Goal: Task Accomplishment & Management: Manage account settings

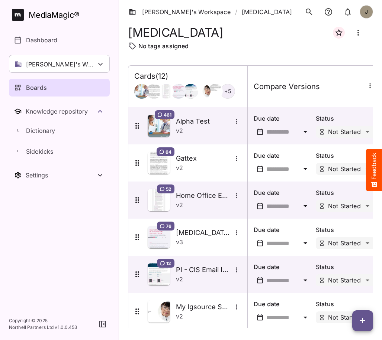
click at [364, 321] on icon "button" at bounding box center [362, 320] width 5 height 5
click at [332, 52] on div at bounding box center [191, 170] width 382 height 340
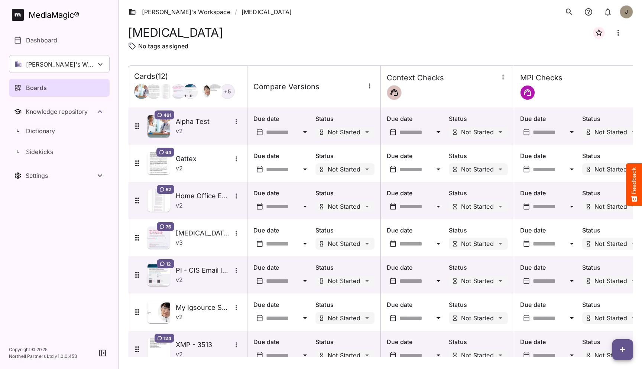
scroll to position [203, 0]
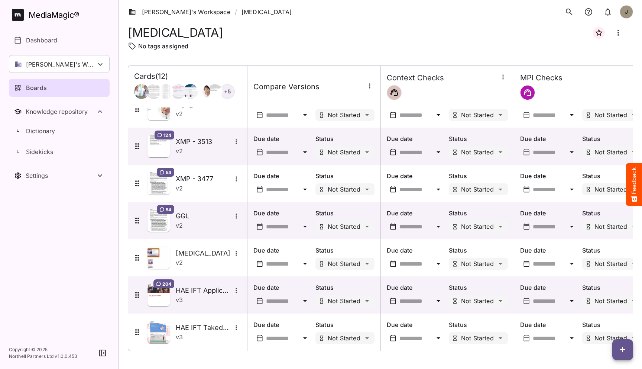
click at [52, 15] on div "MediaMagic ®" at bounding box center [54, 15] width 51 height 12
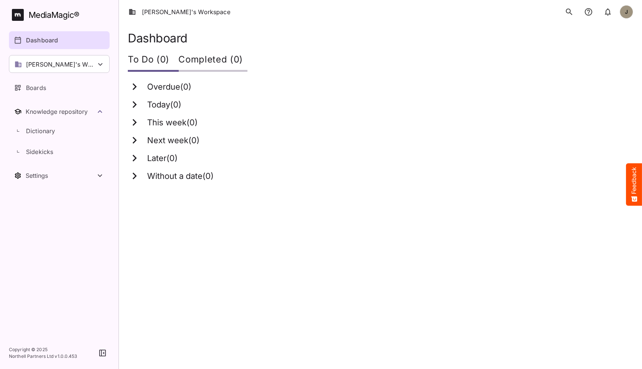
click at [78, 42] on div "Dashboard" at bounding box center [59, 40] width 91 height 9
click at [268, 191] on html "[PERSON_NAME]'s Workspace J MediaMagic ® Dashboard [PERSON_NAME]'s Workspace [P…" at bounding box center [321, 95] width 642 height 191
click at [92, 67] on div "[PERSON_NAME]'s Workspace" at bounding box center [59, 64] width 101 height 18
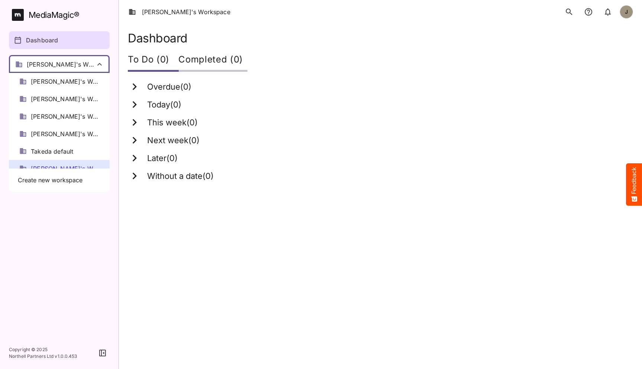
click at [91, 66] on div at bounding box center [321, 184] width 642 height 369
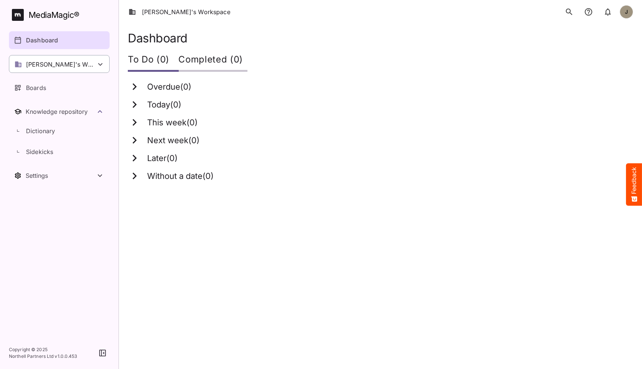
click at [76, 69] on div "[PERSON_NAME]'s Workspace" at bounding box center [59, 64] width 101 height 18
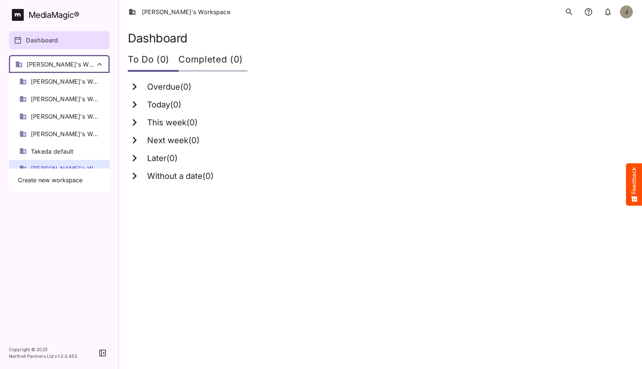
click at [76, 69] on div at bounding box center [321, 184] width 642 height 369
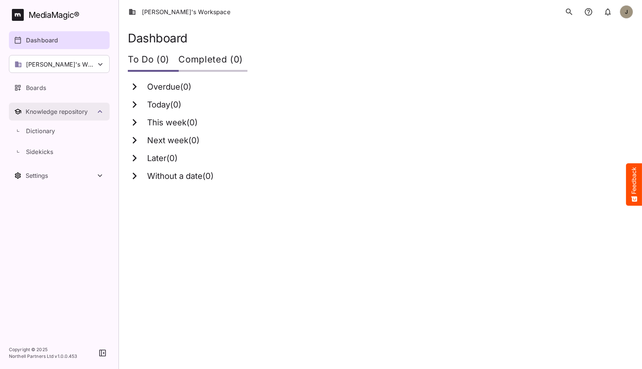
click at [103, 114] on icon "Toggle Knowledge repository" at bounding box center [99, 111] width 9 height 9
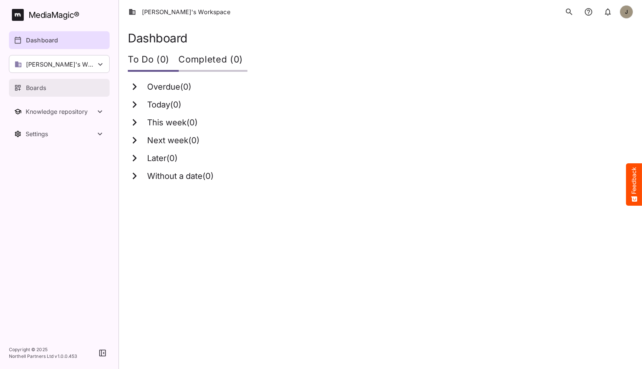
click at [55, 90] on div "Boards" at bounding box center [59, 87] width 91 height 9
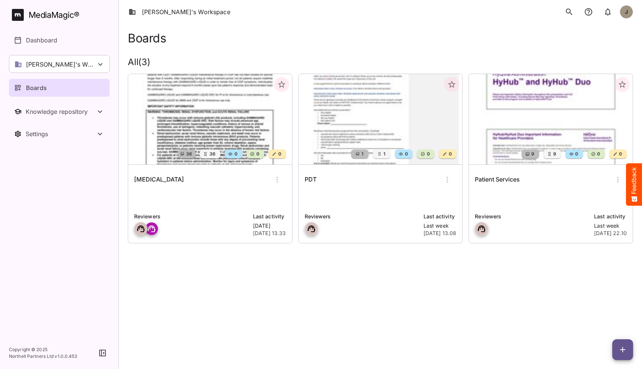
click at [262, 263] on html "[PERSON_NAME]'s Workspace J MediaMagic ® Dashboard [PERSON_NAME]'s Workspace [P…" at bounding box center [321, 131] width 642 height 263
click at [623, 345] on icon "button" at bounding box center [622, 349] width 9 height 9
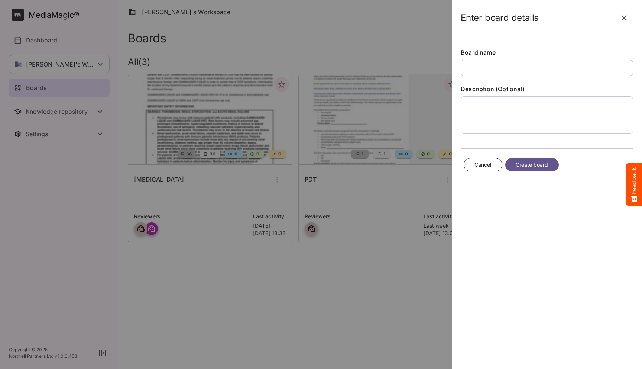
click at [420, 295] on div at bounding box center [321, 184] width 642 height 369
click at [624, 17] on icon "button" at bounding box center [624, 17] width 9 height 9
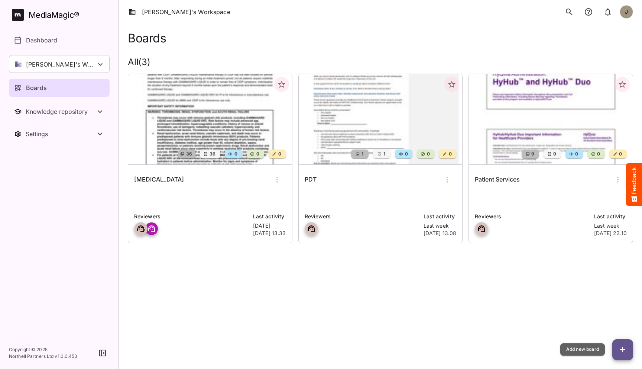
click at [622, 348] on icon "button" at bounding box center [622, 349] width 9 height 9
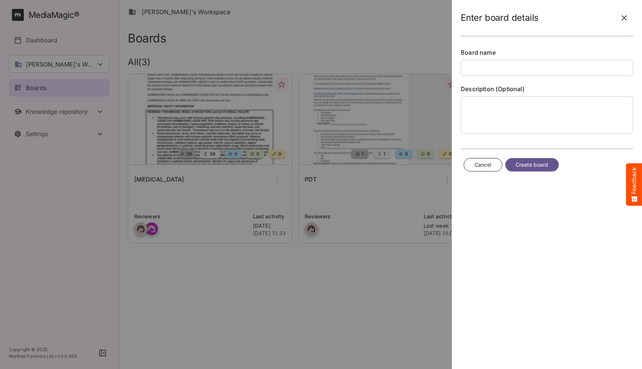
click at [422, 296] on div at bounding box center [321, 184] width 642 height 369
click at [552, 73] on input "text" at bounding box center [547, 68] width 172 height 16
drag, startPoint x: 505, startPoint y: 19, endPoint x: 526, endPoint y: 19, distance: 21.2
click at [526, 19] on h2 "Enter board details" at bounding box center [500, 18] width 78 height 11
click at [502, 64] on input "text" at bounding box center [547, 68] width 172 height 16
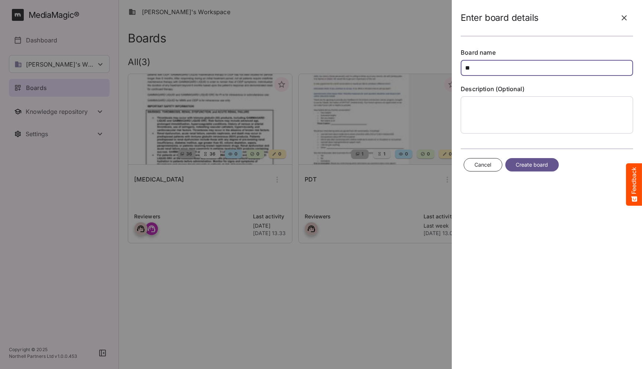
type input "*"
type input "**********"
click at [526, 164] on span "Create board" at bounding box center [532, 164] width 33 height 9
click at [549, 166] on button "Create board" at bounding box center [531, 165] width 53 height 14
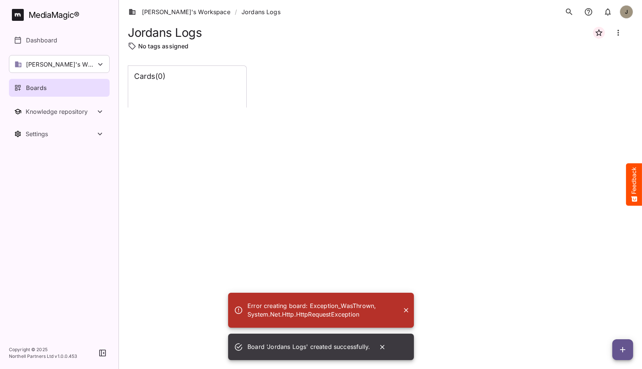
click at [227, 188] on div "Cards ( 0 )" at bounding box center [380, 210] width 505 height 291
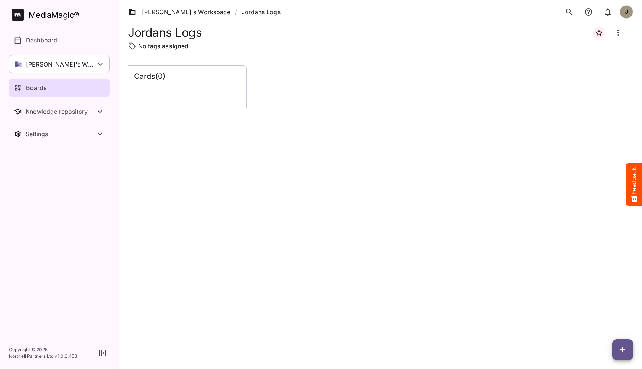
click at [205, 97] on div "Cards ( 0 )" at bounding box center [187, 87] width 118 height 42
click at [176, 14] on link "[PERSON_NAME]'s Workspace" at bounding box center [180, 11] width 102 height 9
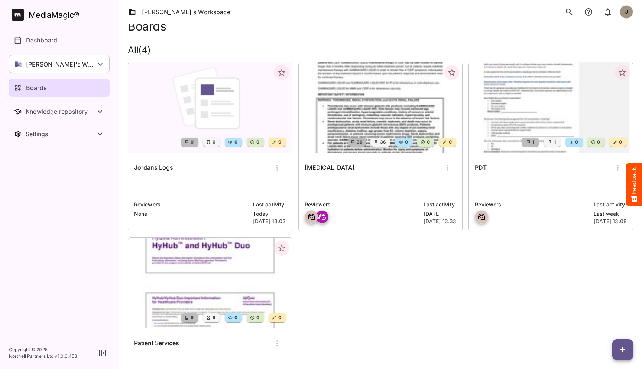
scroll to position [35, 0]
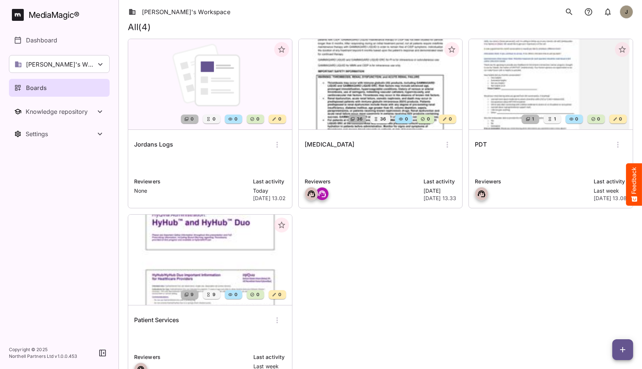
click at [202, 143] on div "Jordans Logs" at bounding box center [210, 145] width 152 height 18
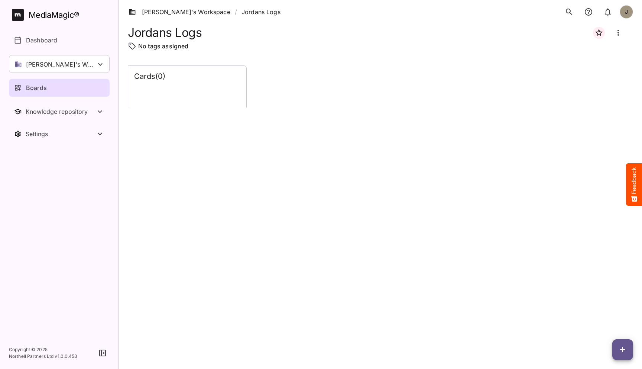
click at [625, 354] on button "button" at bounding box center [622, 349] width 21 height 21
click at [546, 282] on div at bounding box center [321, 184] width 642 height 369
click at [621, 358] on button "button" at bounding box center [622, 349] width 21 height 21
click at [605, 317] on p "Add new lane" at bounding box center [604, 318] width 40 height 9
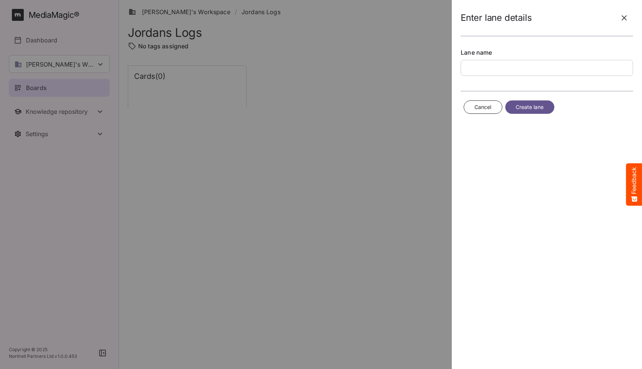
click at [527, 69] on input "text" at bounding box center [547, 68] width 172 height 16
type input "**********"
click at [524, 107] on span "Create lane" at bounding box center [530, 107] width 28 height 9
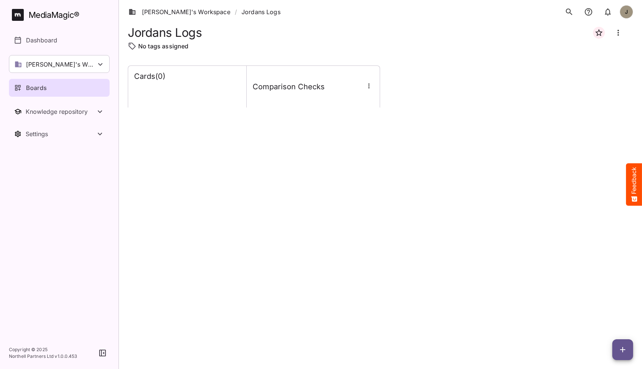
click at [344, 198] on div "Cards ( 0 ) Comparison Checks" at bounding box center [380, 210] width 505 height 291
click at [285, 88] on h4 "Comparison Checks" at bounding box center [289, 86] width 72 height 9
click at [286, 90] on h4 "Comparison Checks" at bounding box center [289, 86] width 72 height 9
click at [619, 347] on icon "button" at bounding box center [622, 349] width 9 height 9
click at [311, 91] on div at bounding box center [321, 184] width 642 height 369
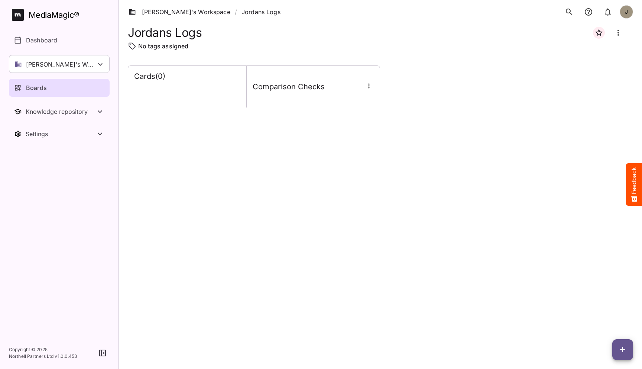
click at [250, 85] on div "Comparison Checks" at bounding box center [313, 86] width 133 height 21
click at [306, 90] on h4 "Comparison Checks" at bounding box center [289, 86] width 72 height 9
click at [303, 89] on h4 "Comparison Checks" at bounding box center [289, 86] width 72 height 9
click at [316, 89] on h4 "Comparison Checks" at bounding box center [289, 86] width 72 height 9
click at [623, 349] on icon "button" at bounding box center [622, 349] width 9 height 9
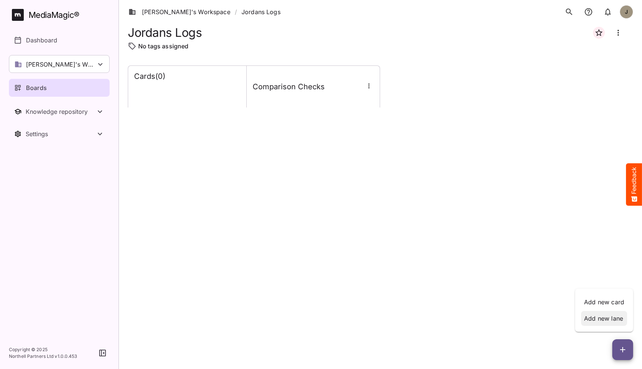
click at [609, 317] on p "Add new lane" at bounding box center [604, 318] width 40 height 9
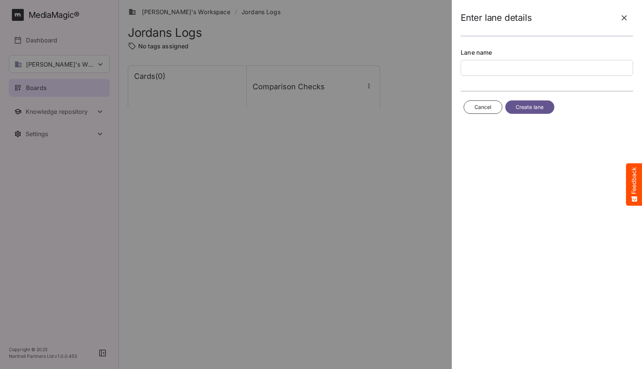
click at [510, 63] on input "text" at bounding box center [547, 68] width 172 height 16
type input "**********"
click at [517, 106] on span "Create lane" at bounding box center [530, 107] width 28 height 9
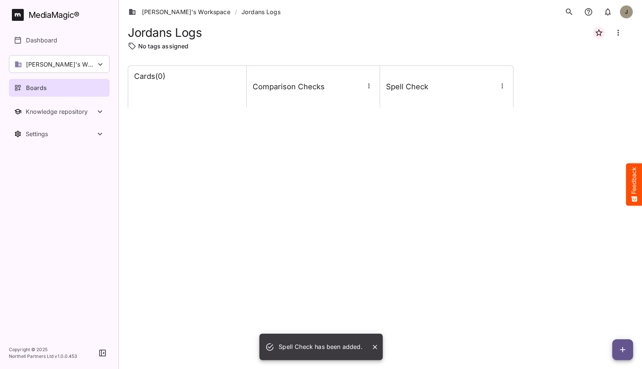
click at [466, 148] on div "Cards ( 0 ) Comparison Checks Spell Check" at bounding box center [380, 210] width 505 height 291
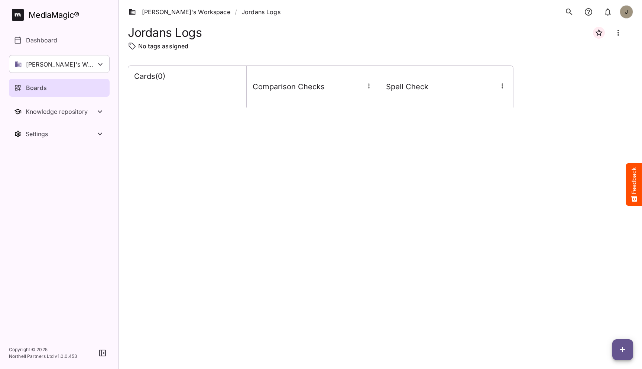
click at [494, 165] on div "Cards ( 0 ) Comparison Checks Spell Check" at bounding box center [380, 210] width 505 height 291
click at [397, 150] on div "Cards ( 0 ) Comparison Checks Spell Check" at bounding box center [380, 210] width 505 height 291
click at [503, 90] on button "button" at bounding box center [502, 86] width 10 height 10
click at [454, 141] on div at bounding box center [321, 184] width 642 height 369
click at [503, 89] on icon "button" at bounding box center [502, 85] width 7 height 7
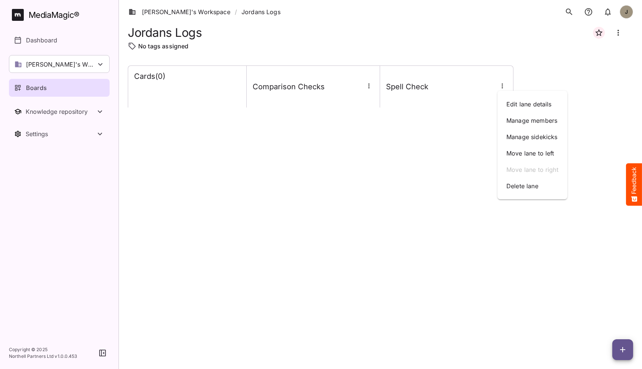
click at [503, 89] on div at bounding box center [321, 184] width 642 height 369
click at [436, 87] on div "Spell Check" at bounding box center [446, 86] width 121 height 9
click at [501, 87] on icon "button" at bounding box center [502, 85] width 7 height 7
click at [524, 134] on p "Manage sidekicks" at bounding box center [532, 136] width 52 height 9
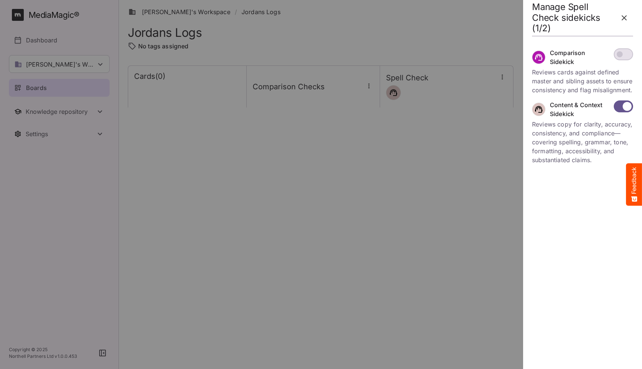
click at [624, 17] on icon "button" at bounding box center [624, 17] width 5 height 5
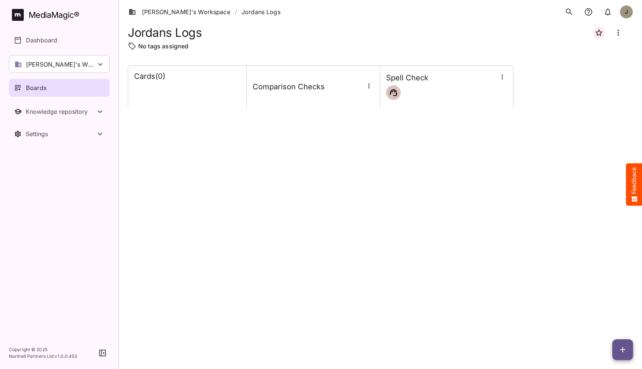
click at [575, 110] on div "Cards ( 0 ) Comparison Checks Spell Check" at bounding box center [380, 210] width 505 height 291
click at [504, 76] on icon "button" at bounding box center [502, 76] width 7 height 7
click at [533, 133] on div "Manage sidekicks" at bounding box center [532, 127] width 58 height 15
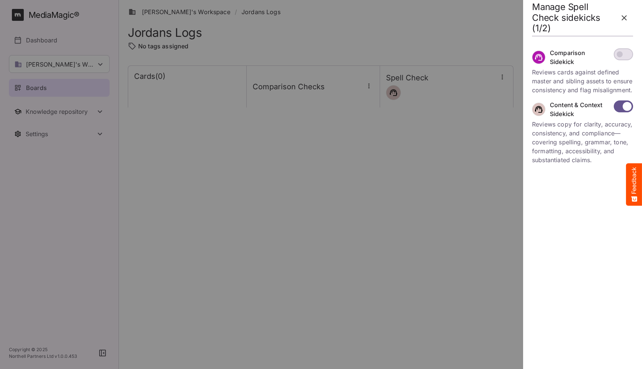
click at [623, 17] on icon "button" at bounding box center [624, 17] width 9 height 9
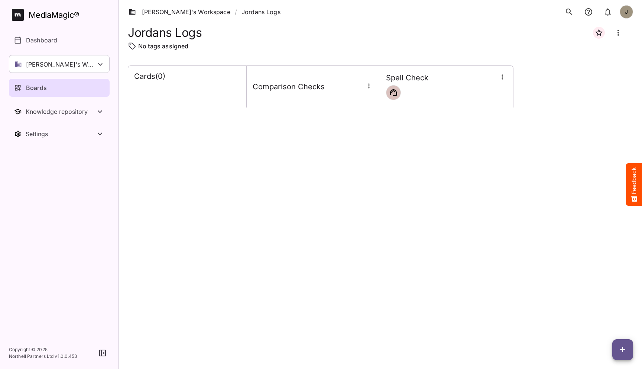
click at [459, 113] on div "Cards ( 0 ) Comparison Checks Spell Check" at bounding box center [380, 210] width 505 height 291
click at [416, 80] on h4 "Spell Check" at bounding box center [407, 77] width 42 height 9
click at [456, 94] on div at bounding box center [446, 92] width 121 height 15
click at [621, 348] on icon "button" at bounding box center [622, 349] width 9 height 9
click at [609, 317] on p "Add new lane" at bounding box center [604, 318] width 40 height 9
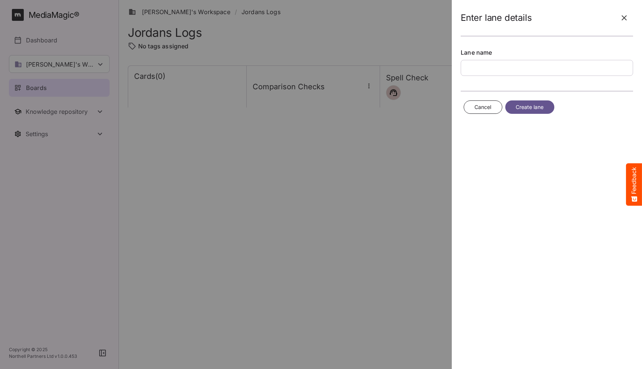
click at [529, 68] on input "text" at bounding box center [547, 68] width 172 height 16
type input "********"
click at [533, 105] on span "Create lane" at bounding box center [530, 107] width 28 height 9
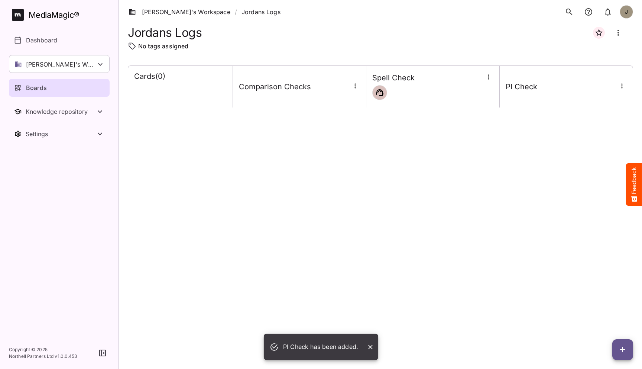
click at [622, 88] on icon "button" at bounding box center [621, 85] width 1 height 5
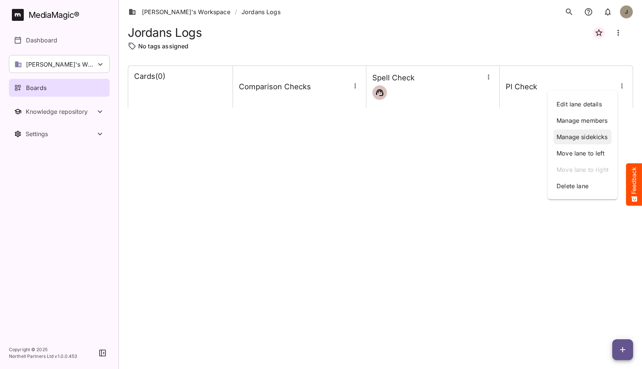
click at [585, 137] on p "Manage sidekicks" at bounding box center [582, 136] width 52 height 9
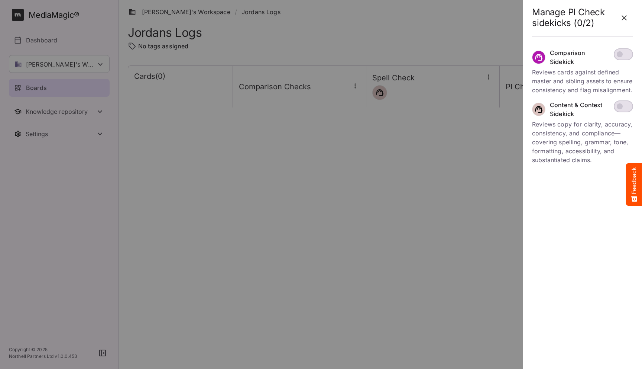
click at [626, 53] on span at bounding box center [623, 54] width 19 height 12
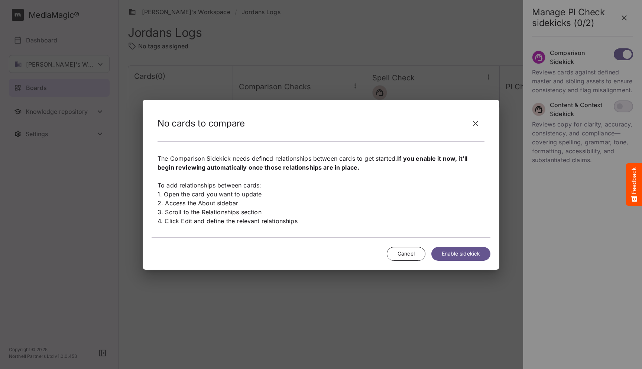
click at [457, 252] on span "Enable sidekick" at bounding box center [461, 253] width 38 height 9
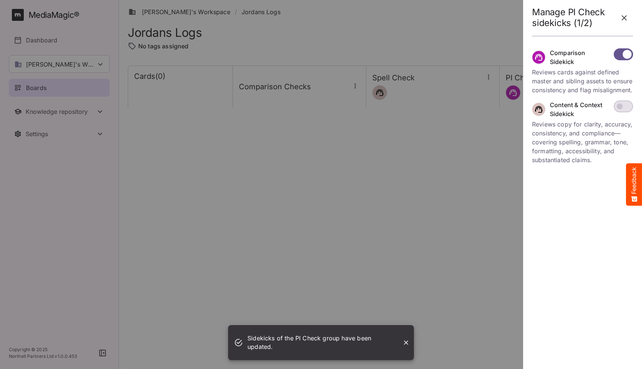
click at [626, 15] on icon "button" at bounding box center [624, 17] width 9 height 9
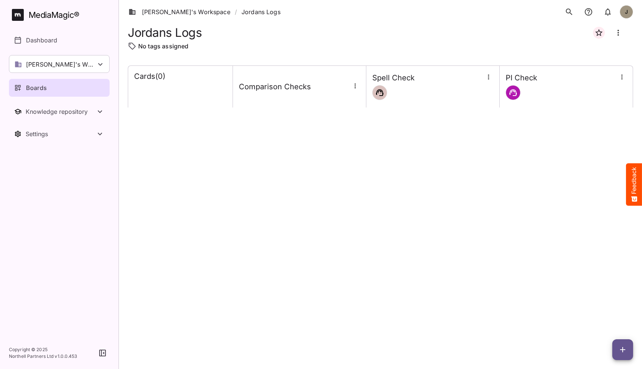
click at [534, 325] on div "Cards ( 0 ) Comparison Checks Spell Check PI Check" at bounding box center [380, 210] width 505 height 291
click at [623, 351] on icon "button" at bounding box center [622, 349] width 9 height 9
click at [606, 302] on p "Add new card" at bounding box center [604, 301] width 40 height 9
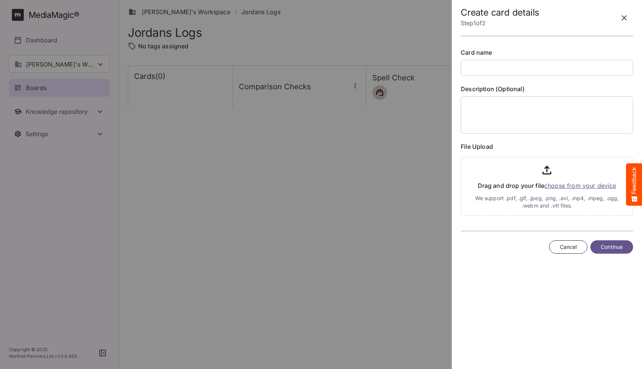
click at [521, 65] on input "text" at bounding box center [547, 68] width 172 height 16
type input "*******"
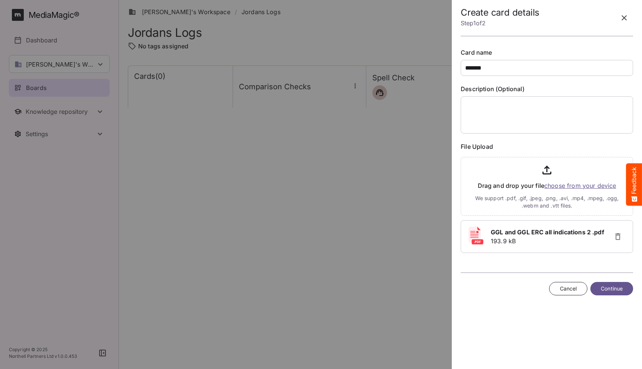
click at [604, 289] on span "Continue" at bounding box center [612, 288] width 22 height 9
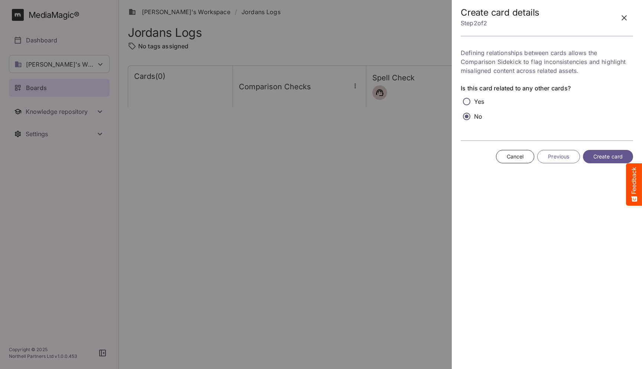
click at [601, 155] on span "Create card" at bounding box center [607, 156] width 29 height 9
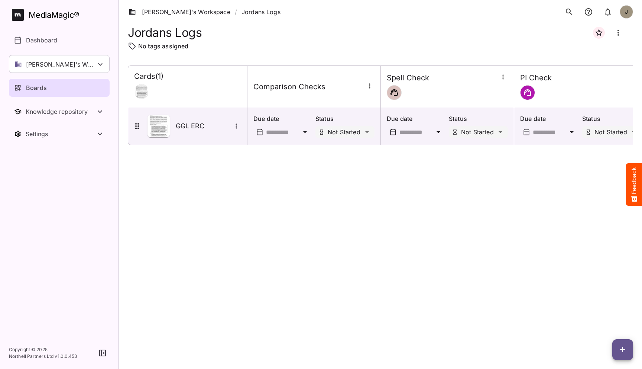
click at [356, 249] on div "Cards ( 1 ) Comparison Checks Spell Check PI Check GGL ERC Due date Status Not …" at bounding box center [380, 210] width 505 height 291
click at [196, 123] on h5 "GGL ERC" at bounding box center [204, 125] width 56 height 9
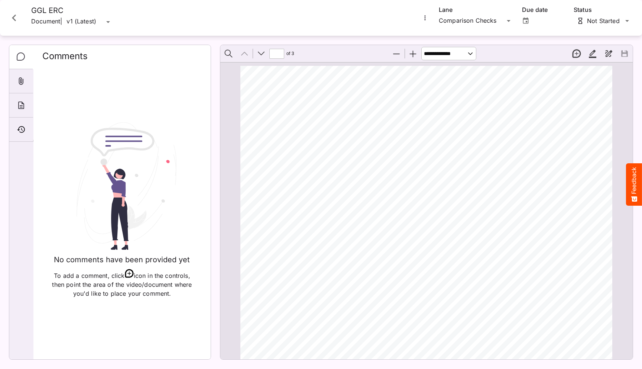
click at [424, 16] on icon "More options for GGL ERC" at bounding box center [424, 17] width 1 height 5
click at [324, 154] on div at bounding box center [321, 184] width 642 height 369
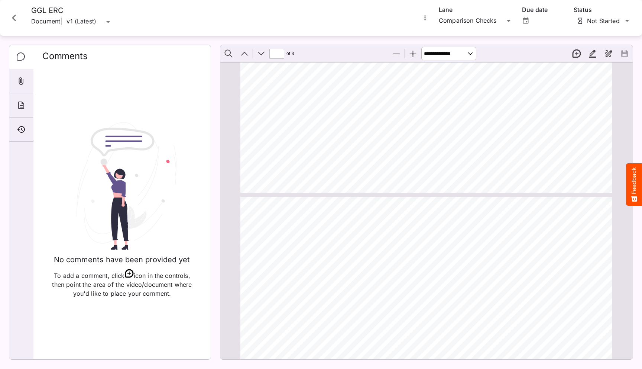
type input "*"
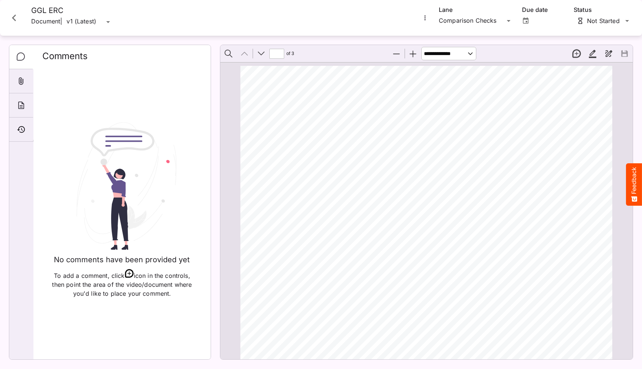
click at [425, 20] on icon "More options for GGL ERC" at bounding box center [424, 17] width 1 height 5
click at [443, 34] on p "Upload new version" at bounding box center [457, 36] width 57 height 9
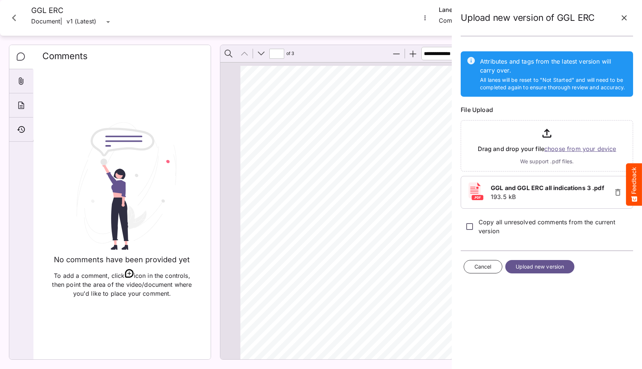
click at [538, 267] on span "Upload new version" at bounding box center [540, 266] width 49 height 9
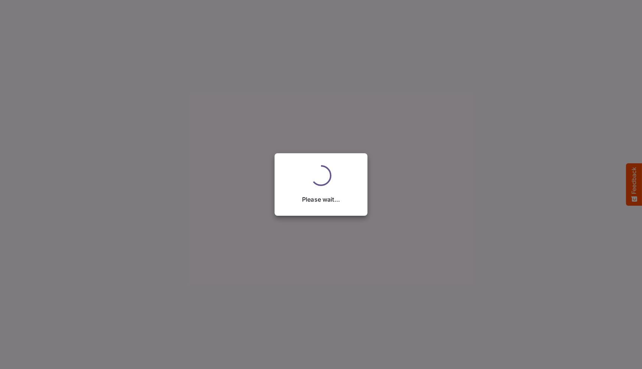
select select "******"
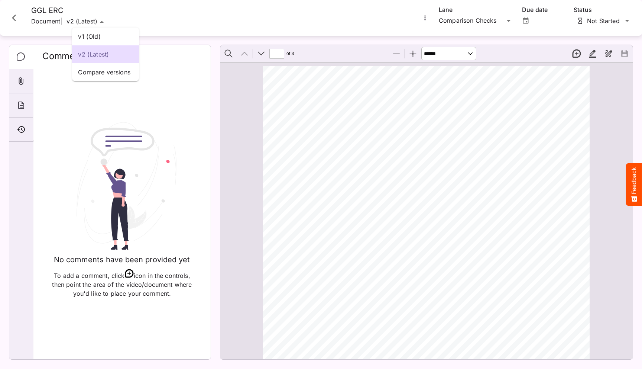
click at [95, 18] on div "v1 (Old) v2 (Latest) Compare versions [PERSON_NAME]'s Workspace / Jordans Logs …" at bounding box center [321, 182] width 642 height 365
click at [95, 18] on div "[PERSON_NAME]'s Workspace / Jordans Logs J MediaMagic ® Dashboard [PERSON_NAME]…" at bounding box center [321, 182] width 642 height 365
click at [426, 18] on icon "More options for GGL ERC" at bounding box center [424, 17] width 7 height 7
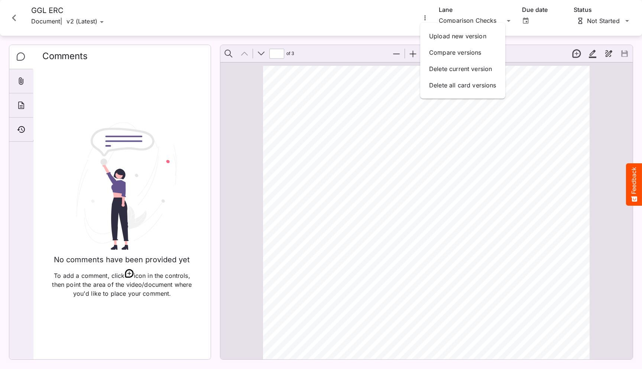
click at [427, 17] on div at bounding box center [321, 184] width 642 height 369
click at [424, 17] on icon "More options for GGL ERC" at bounding box center [424, 17] width 7 height 7
click at [441, 56] on p "Compare versions" at bounding box center [462, 52] width 67 height 9
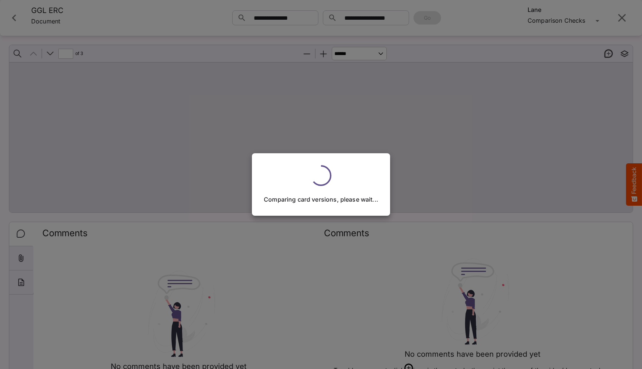
type input "*"
select select "****"
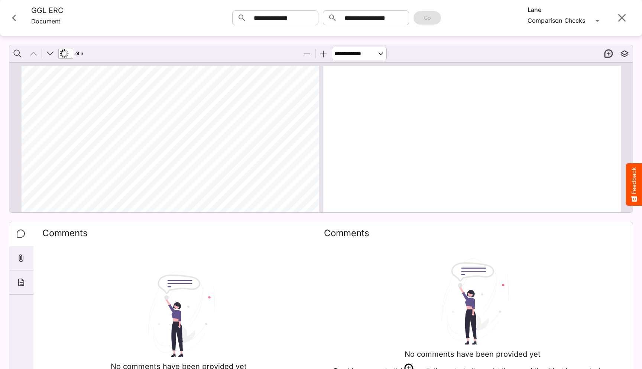
scroll to position [4, 0]
click at [406, 184] on span "periods longer than 6 months. After responding during an initial treatment pe" at bounding box center [442, 183] width 167 height 5
drag, startPoint x: 194, startPoint y: 166, endPoint x: 202, endPoint y: 166, distance: 8.2
click at [202, 166] on span "[MEDICAL_DATA] and [MEDICAL_DATA] ERC for PI is for intravenous or subcutaneous…" at bounding box center [159, 165] width 205 height 5
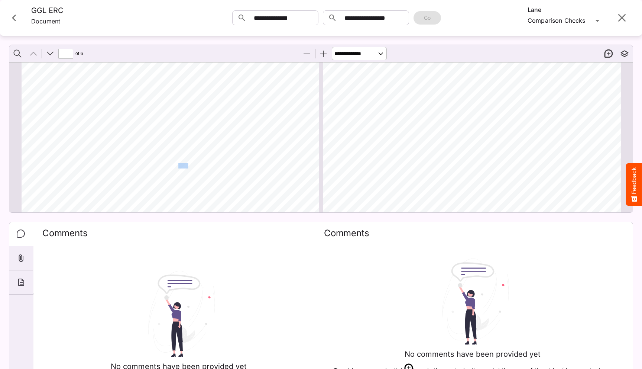
drag, startPoint x: 501, startPoint y: 163, endPoint x: 494, endPoint y: 163, distance: 7.1
click at [494, 163] on div "US - XMP - 3477v 2 .0 0 8 /25 [MEDICAL_DATA] - [MEDICAL_DATA] ERC Professional …" at bounding box center [472, 207] width 304 height 393
click at [476, 163] on span "[MEDICAL_DATA] and [MEDICAL_DATA] ERC for PI" at bounding box center [417, 165] width 117 height 5
click at [323, 143] on div "US - XMP - 3477v 2 .0 0 8 /25 [MEDICAL_DATA] - [MEDICAL_DATA] ERC Professional …" at bounding box center [475, 106] width 304 height 393
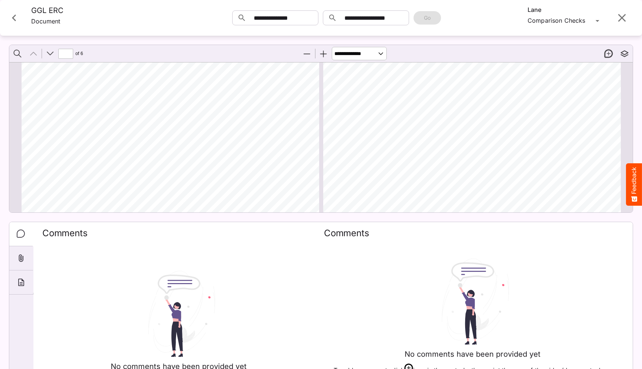
scroll to position [119, 0]
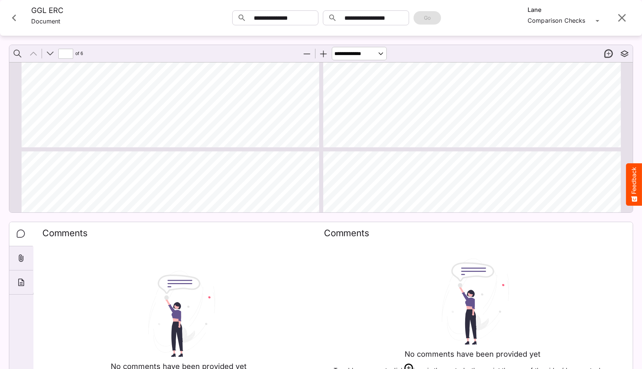
type input "*"
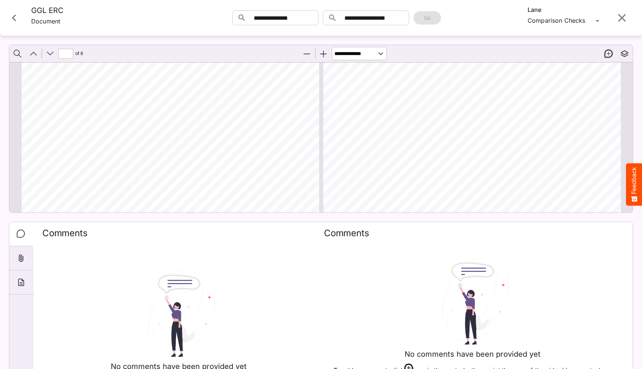
scroll to position [610, 0]
click at [14, 15] on icon "Close card" at bounding box center [13, 17] width 13 height 13
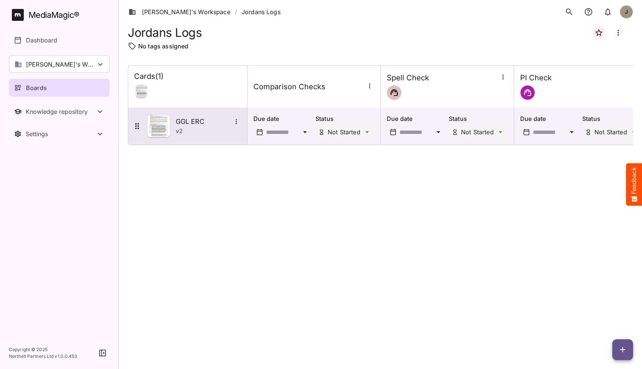
click at [169, 115] on img at bounding box center [158, 126] width 22 height 22
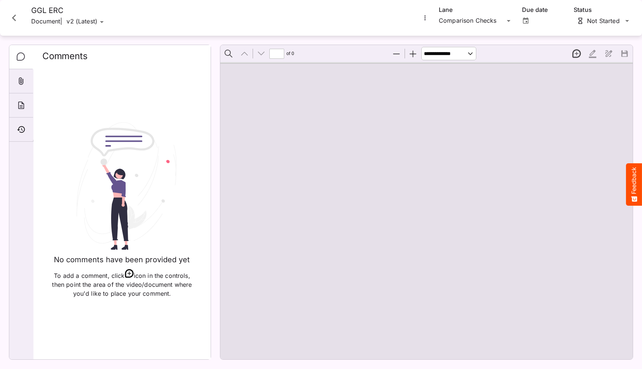
type input "*"
select select "******"
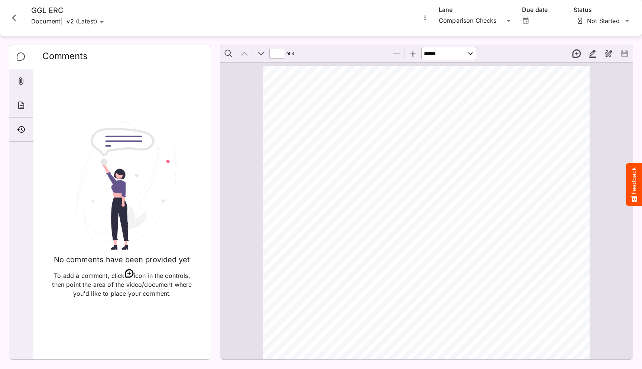
scroll to position [4, 0]
click at [423, 20] on icon "More options for GGL ERC" at bounding box center [424, 17] width 7 height 7
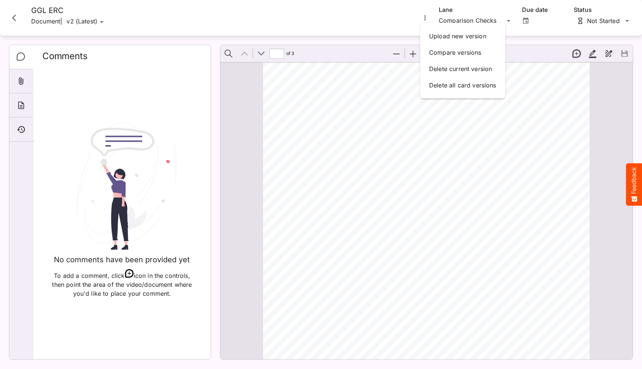
click at [423, 20] on div at bounding box center [321, 184] width 642 height 369
click at [423, 20] on icon "More options for GGL ERC" at bounding box center [424, 17] width 7 height 7
click at [283, 188] on div at bounding box center [321, 184] width 642 height 369
click at [15, 17] on icon "Close card" at bounding box center [13, 17] width 13 height 13
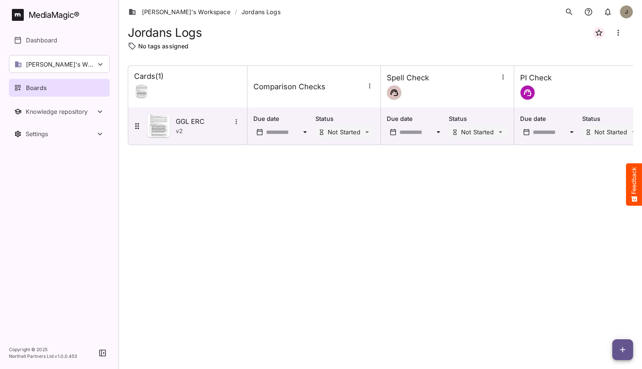
click at [623, 346] on icon "button" at bounding box center [622, 349] width 9 height 9
click at [604, 304] on p "Add new card" at bounding box center [604, 301] width 40 height 9
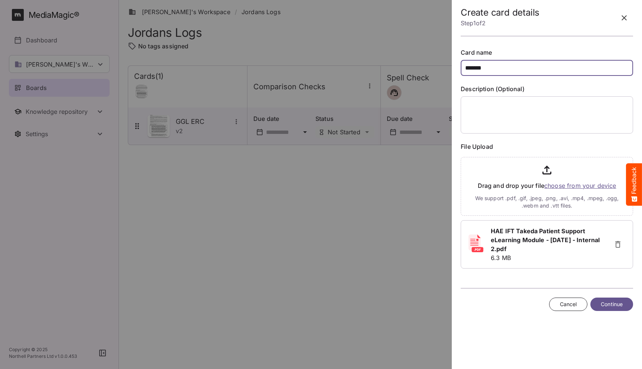
type input "*******"
click at [610, 307] on span "Continue" at bounding box center [612, 303] width 22 height 9
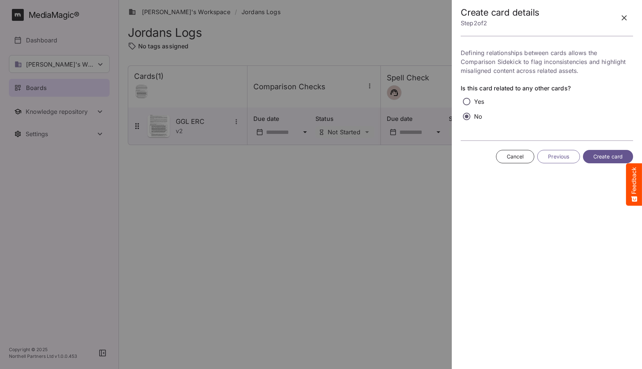
click at [601, 154] on span "Create card" at bounding box center [607, 156] width 29 height 9
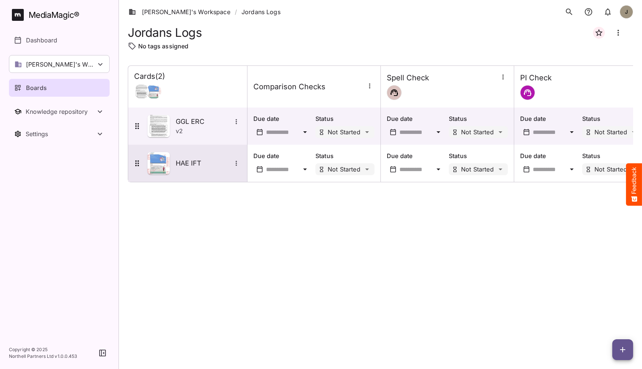
click at [203, 169] on div "HAE IFT" at bounding box center [187, 163] width 108 height 22
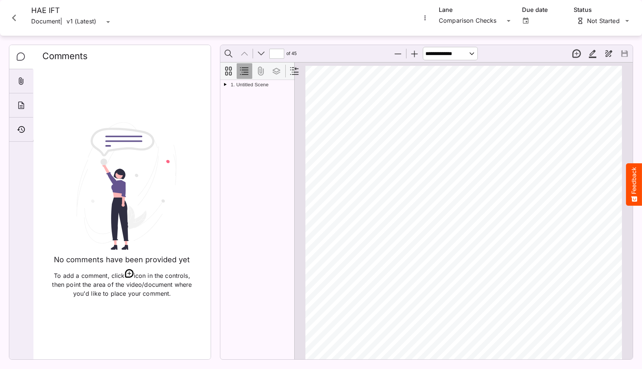
click at [246, 70] on button "Document Outline" at bounding box center [245, 71] width 16 height 16
click at [228, 69] on button "Thumbnails" at bounding box center [229, 71] width 16 height 16
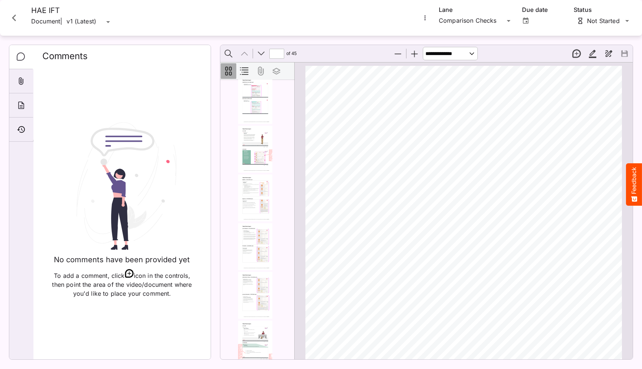
scroll to position [587, 0]
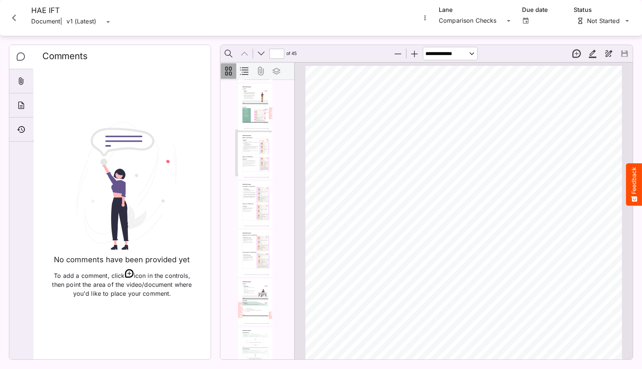
click at [256, 157] on img "Thumbnail of Page ⁨14⁩" at bounding box center [256, 155] width 36 height 47
click at [253, 207] on img "Thumbnail of Page ⁨15⁩" at bounding box center [256, 204] width 36 height 47
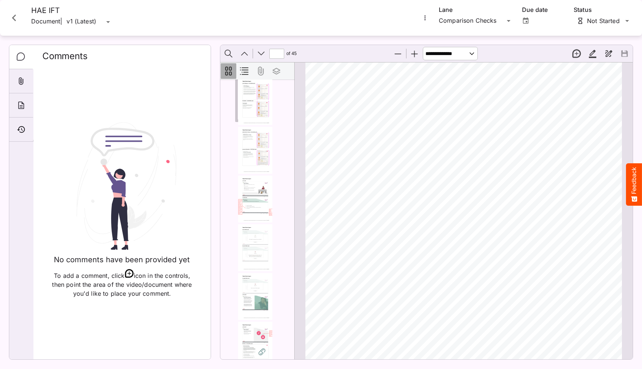
scroll to position [698, 0]
click at [248, 149] on img "Thumbnail of Page ⁨16⁩" at bounding box center [256, 142] width 36 height 47
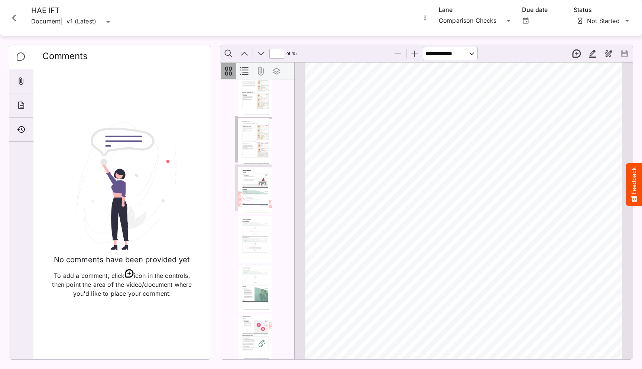
click at [248, 190] on img "Thumbnail of Page ⁨17⁩" at bounding box center [256, 190] width 36 height 47
click at [250, 242] on img "Thumbnail of Page ⁨18⁩" at bounding box center [256, 239] width 36 height 47
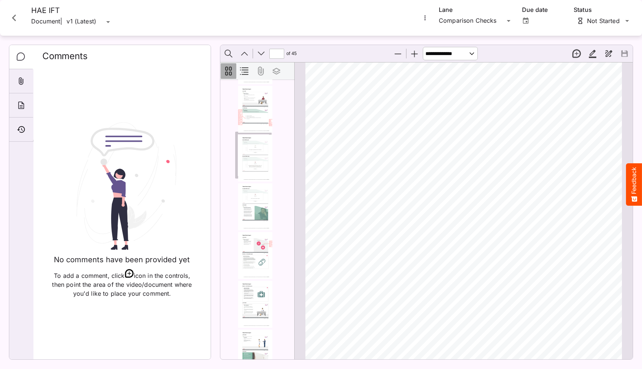
scroll to position [779, 0]
click at [250, 211] on img "Thumbnail of Page ⁨19⁩" at bounding box center [256, 207] width 36 height 47
click at [253, 250] on img "Thumbnail of Page ⁨20⁩" at bounding box center [256, 255] width 36 height 47
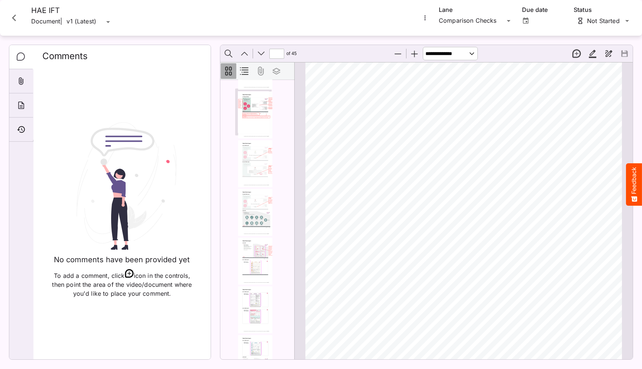
scroll to position [169, 0]
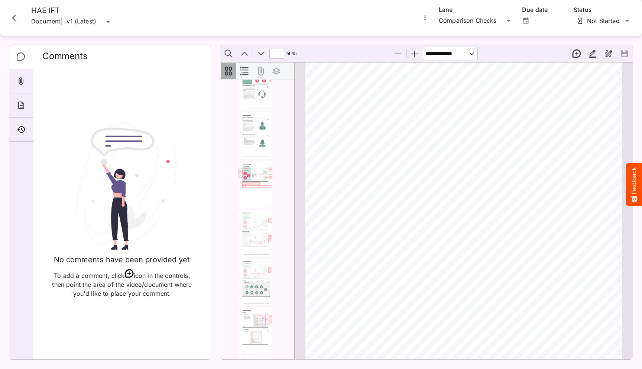
click at [241, 66] on button "Document Outline" at bounding box center [245, 71] width 16 height 16
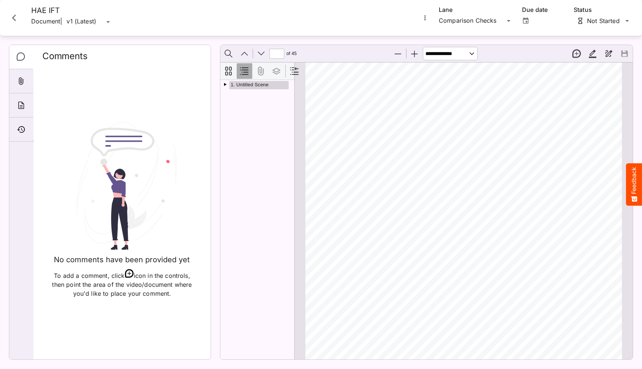
click at [229, 81] on div at bounding box center [229, 81] width 0 height 0
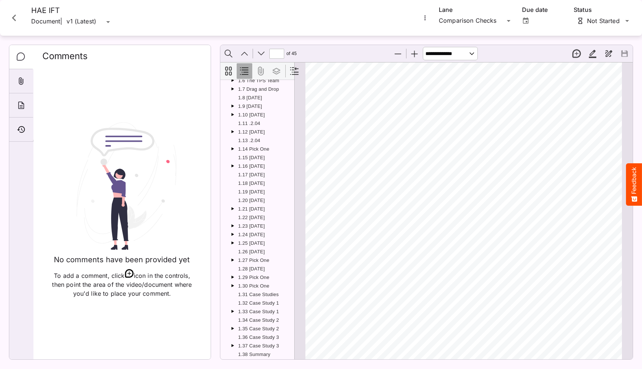
scroll to position [0, 0]
click at [250, 101] on link "1.2 Welcome" at bounding box center [263, 102] width 52 height 8
type input "*"
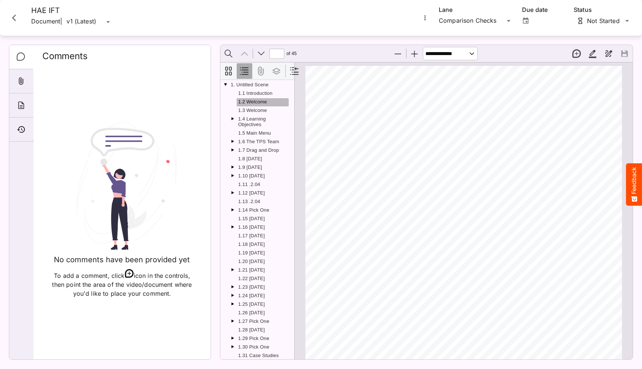
click at [227, 71] on button "Thumbnails" at bounding box center [229, 71] width 16 height 16
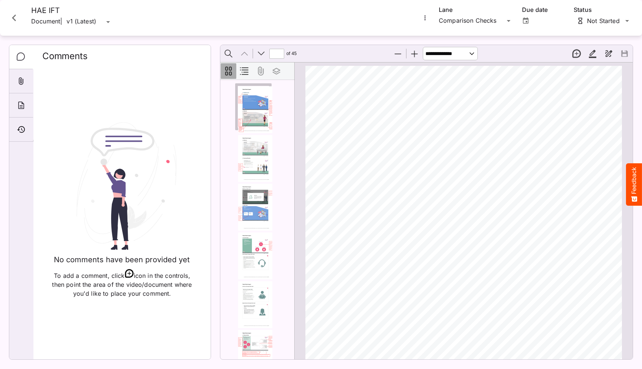
click at [355, 51] on div "**********" at bounding box center [427, 54] width 412 height 16
click at [426, 15] on icon "More options for HAE IFT" at bounding box center [424, 17] width 7 height 7
click at [417, 15] on div at bounding box center [321, 184] width 642 height 369
click at [426, 18] on icon "More options for HAE IFT" at bounding box center [424, 17] width 7 height 7
click at [438, 38] on p "Upload new version" at bounding box center [457, 36] width 57 height 9
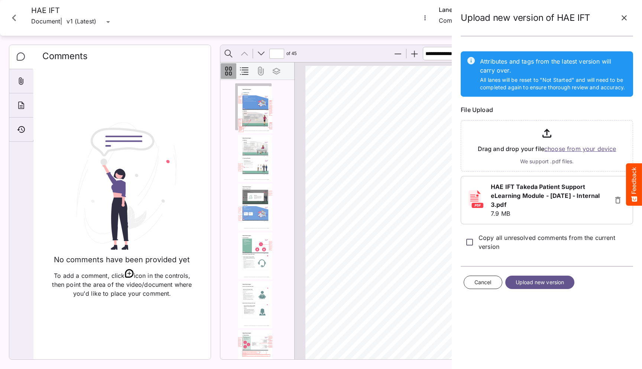
click at [547, 285] on span "Upload new version" at bounding box center [540, 282] width 49 height 9
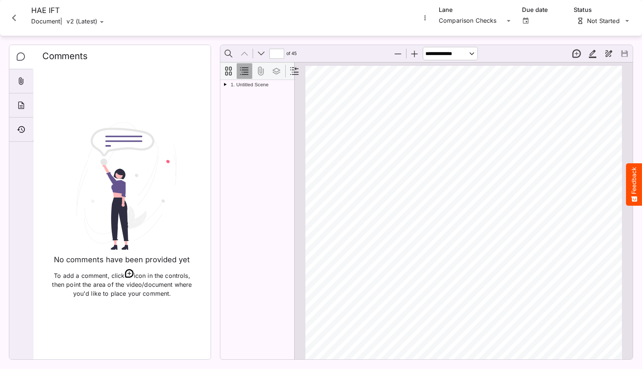
click at [422, 17] on icon "More options for HAE IFT" at bounding box center [424, 17] width 7 height 7
click at [451, 51] on p "Compare versions" at bounding box center [462, 52] width 67 height 9
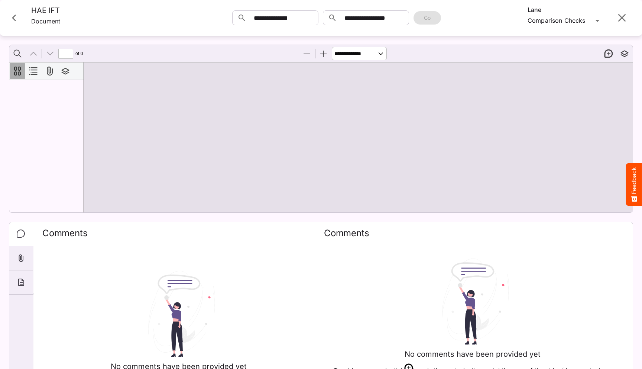
type input "*"
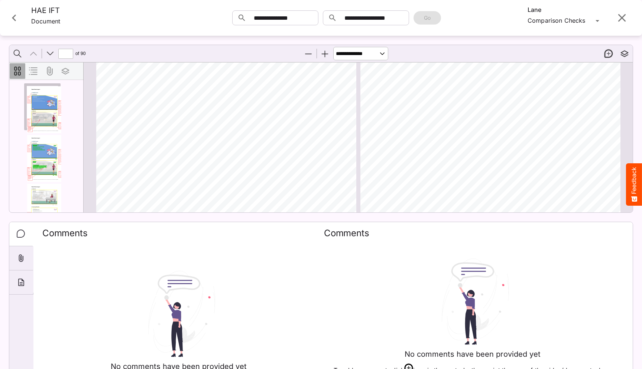
scroll to position [180, 0]
click at [458, 114] on section "Page ⁨2⁩" at bounding box center [459, 115] width 6 height 3
click at [19, 13] on icon "Close card" at bounding box center [13, 17] width 13 height 13
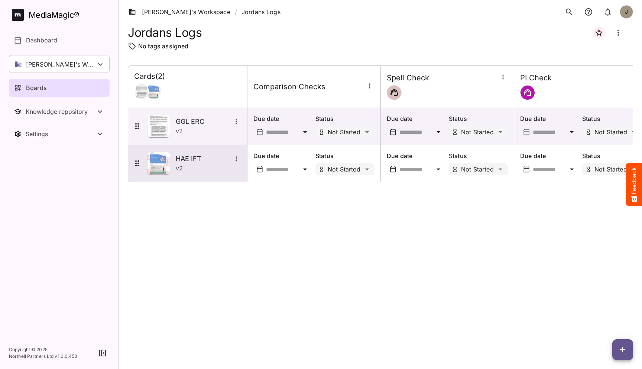
click at [197, 160] on h5 "HAE IFT" at bounding box center [204, 158] width 56 height 9
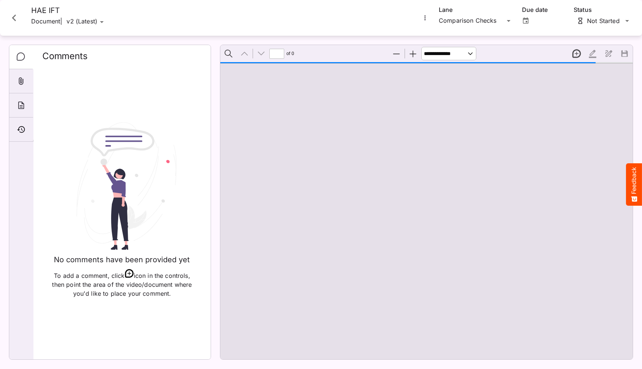
type input "*"
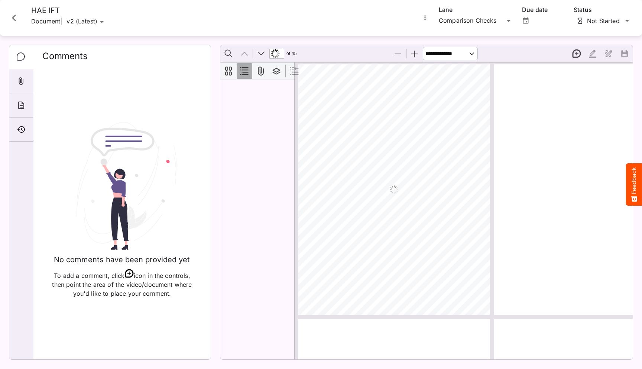
scroll to position [4, 0]
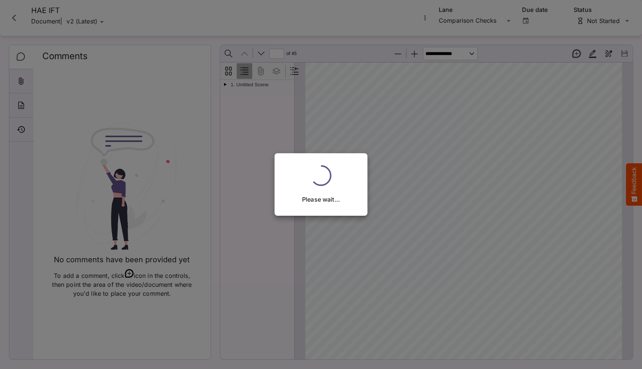
click at [423, 15] on div "Please wait..." at bounding box center [321, 184] width 642 height 369
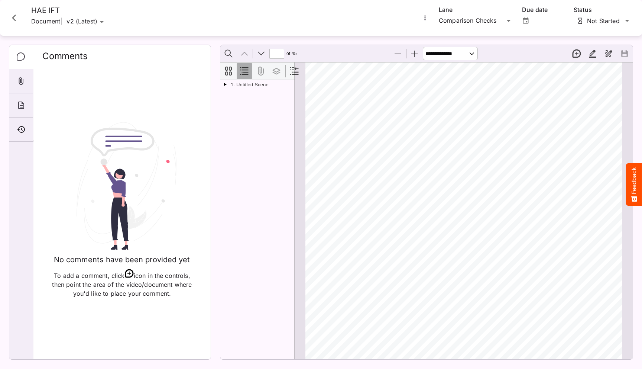
click at [423, 15] on icon "More options for HAE IFT" at bounding box center [424, 17] width 7 height 7
click at [454, 38] on p "Upload new version" at bounding box center [462, 36] width 67 height 9
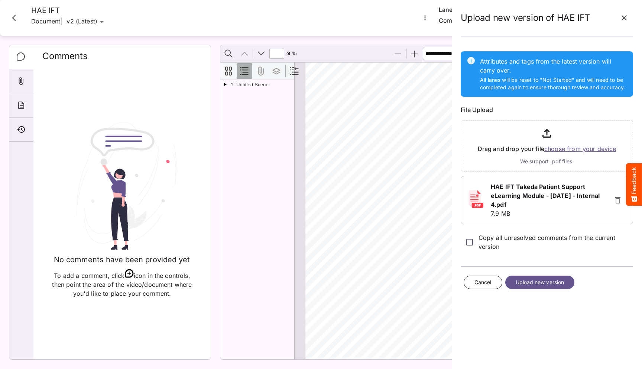
click at [556, 281] on span "Upload new version" at bounding box center [540, 282] width 49 height 9
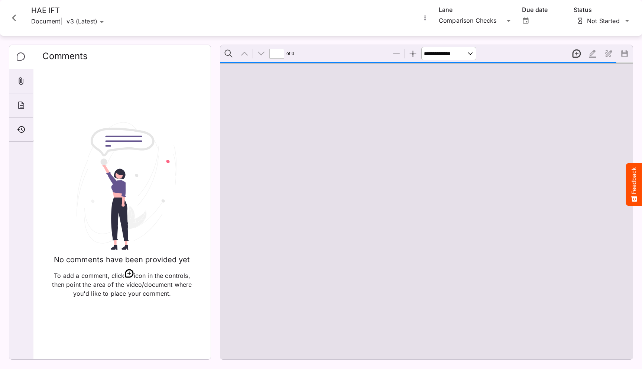
scroll to position [4, 0]
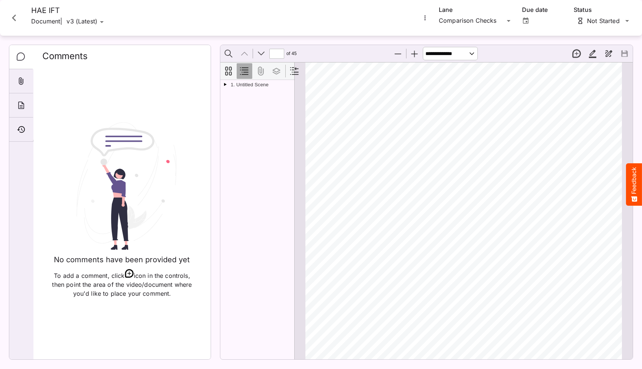
click at [433, 197] on div "Takeda Patient Support ALL INFORMATION INCLUDED IN THIS TRAINING IS FOR INTERNA…" at bounding box center [466, 271] width 323 height 418
click at [425, 21] on icon "More options for HAE IFT" at bounding box center [424, 17] width 7 height 7
click at [442, 58] on div "Compare versions" at bounding box center [462, 52] width 73 height 15
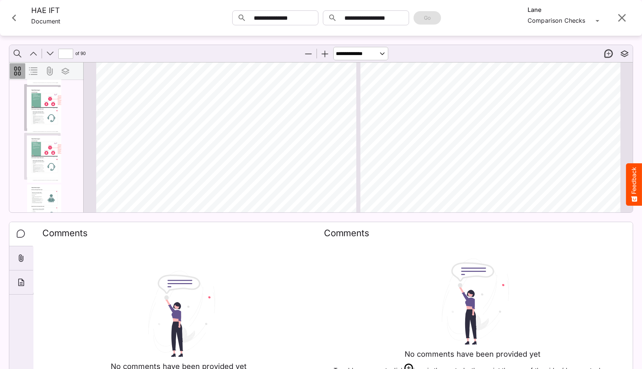
scroll to position [302, 0]
click at [42, 142] on img "Thumbnail of Page ⁨8⁩" at bounding box center [45, 148] width 36 height 47
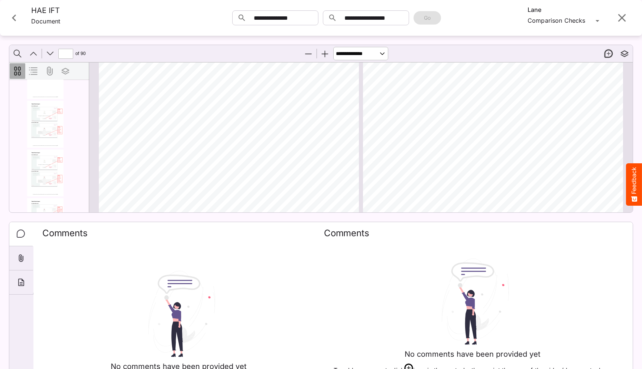
drag, startPoint x: 84, startPoint y: 143, endPoint x: 80, endPoint y: 143, distance: 3.7
click at [80, 143] on div "Thumbnails Document Outline Attachments Layers Current Outline Item" at bounding box center [49, 137] width 80 height 150
click at [45, 162] on img "Thumbnail of Page ⁨18⁩" at bounding box center [44, 158] width 36 height 47
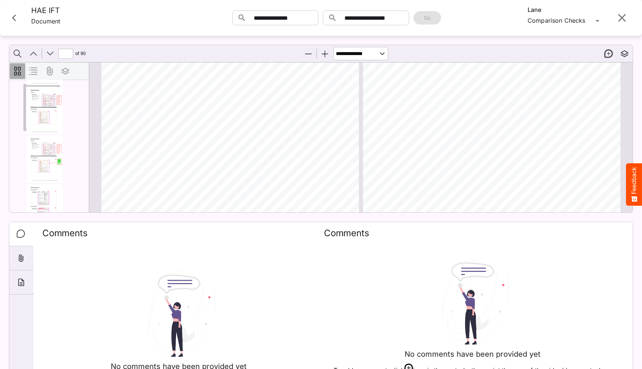
click at [594, 178] on section "Page ⁨18⁩" at bounding box center [595, 178] width 11 height 4
click at [42, 158] on img "Thumbnail of Page ⁨18⁩" at bounding box center [44, 159] width 36 height 47
click at [40, 155] on img "Thumbnail of Page ⁨52⁩" at bounding box center [43, 156] width 36 height 47
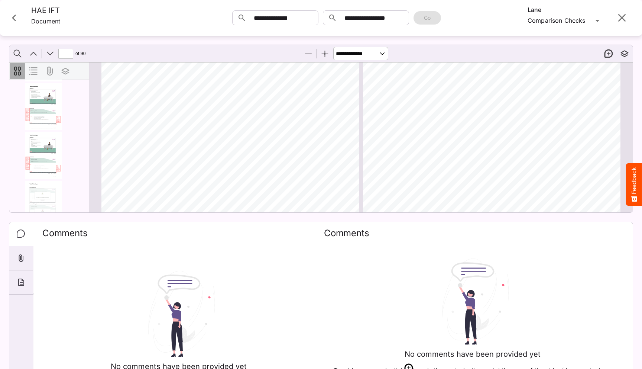
scroll to position [0, 0]
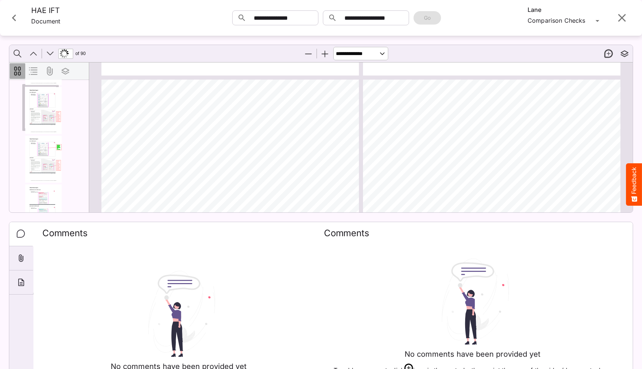
type input "**"
